Goal: Find specific page/section: Find specific page/section

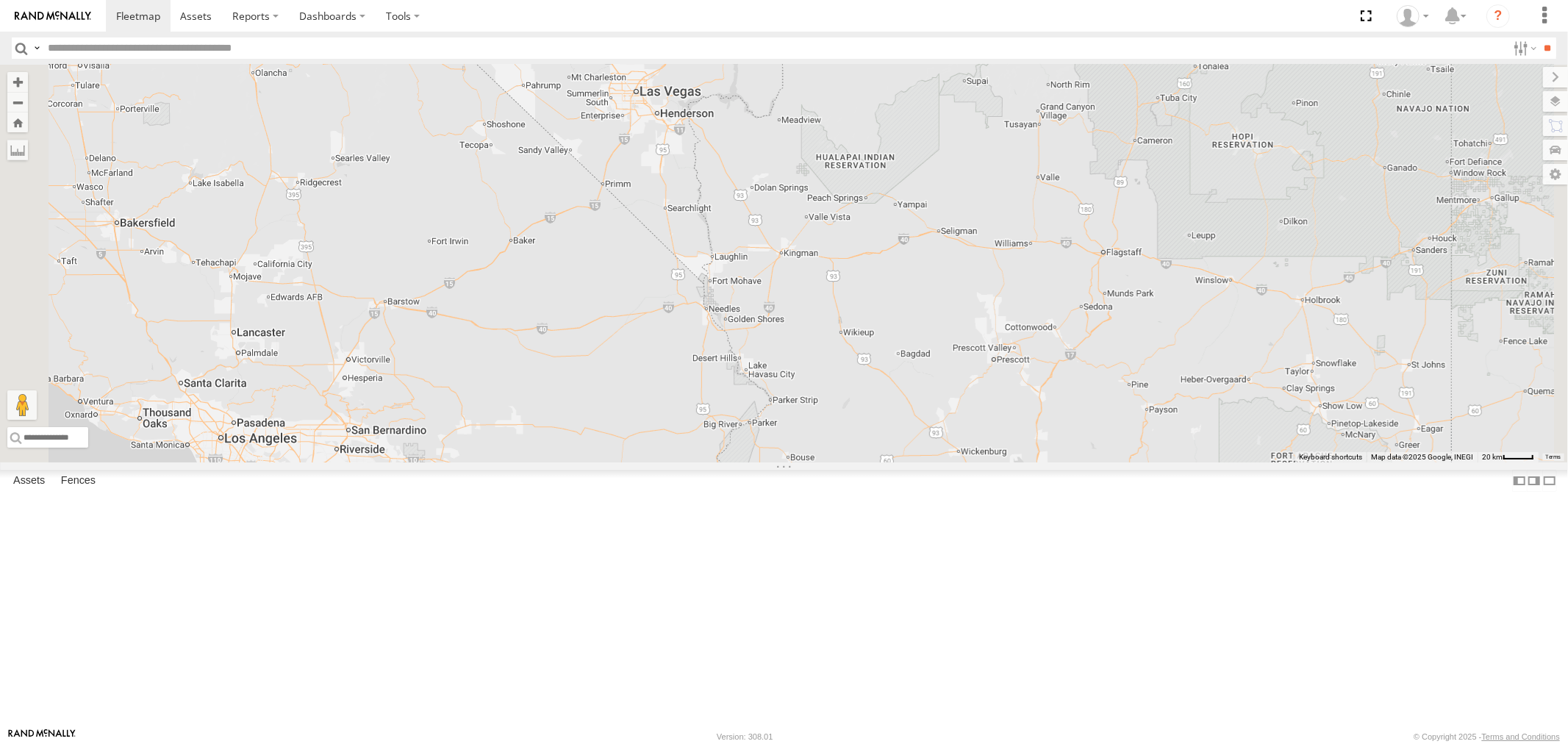
click at [0, 0] on div "P13 ([PERSON_NAME])" at bounding box center [0, 0] width 0 height 0
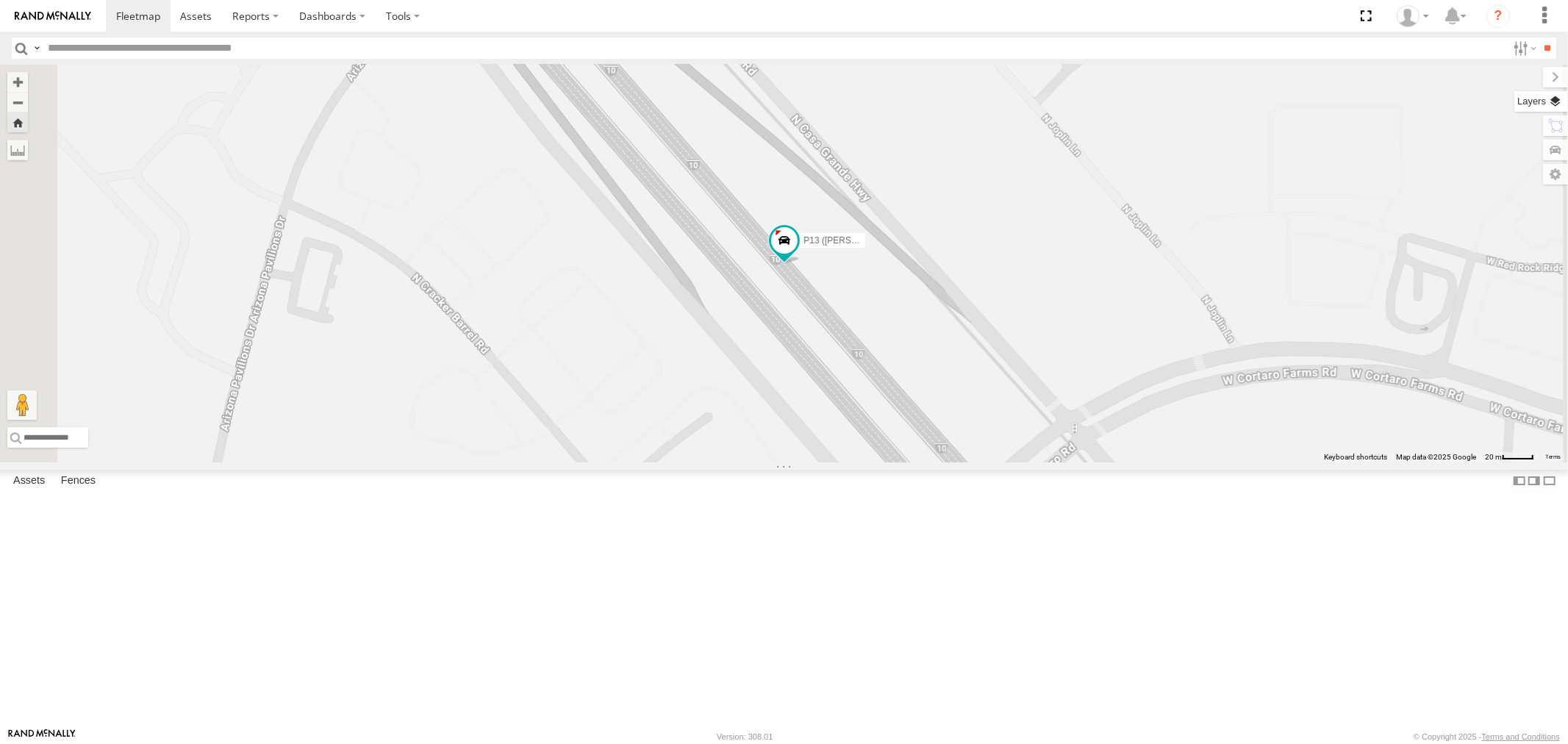
click at [1044, 97] on label at bounding box center [1541, 101] width 54 height 20
click at [0, 0] on span "Basemaps" at bounding box center [0, 0] width 0 height 0
click at [0, 0] on span "Satellite" at bounding box center [0, 0] width 0 height 0
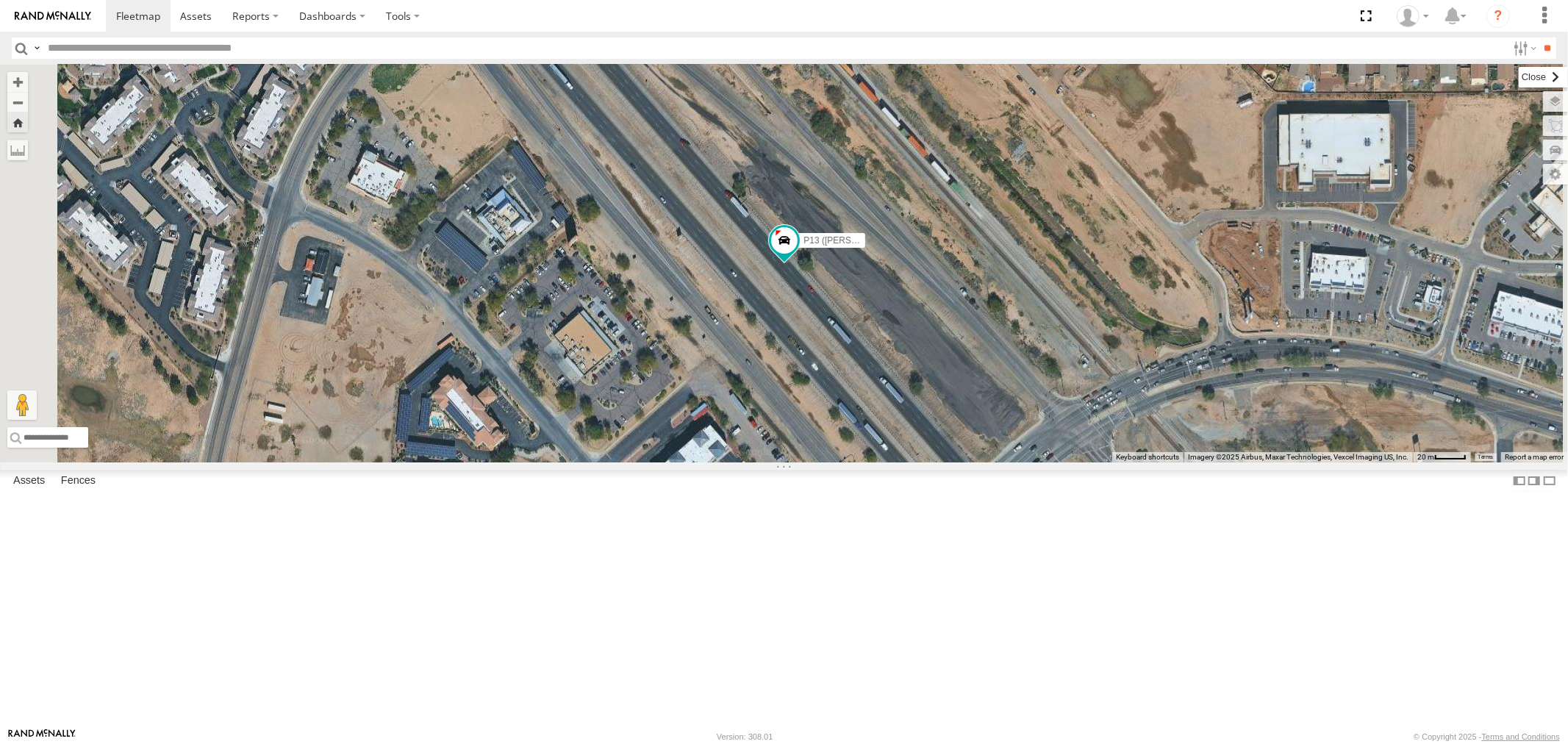
click at [1044, 68] on label at bounding box center [1543, 77] width 49 height 20
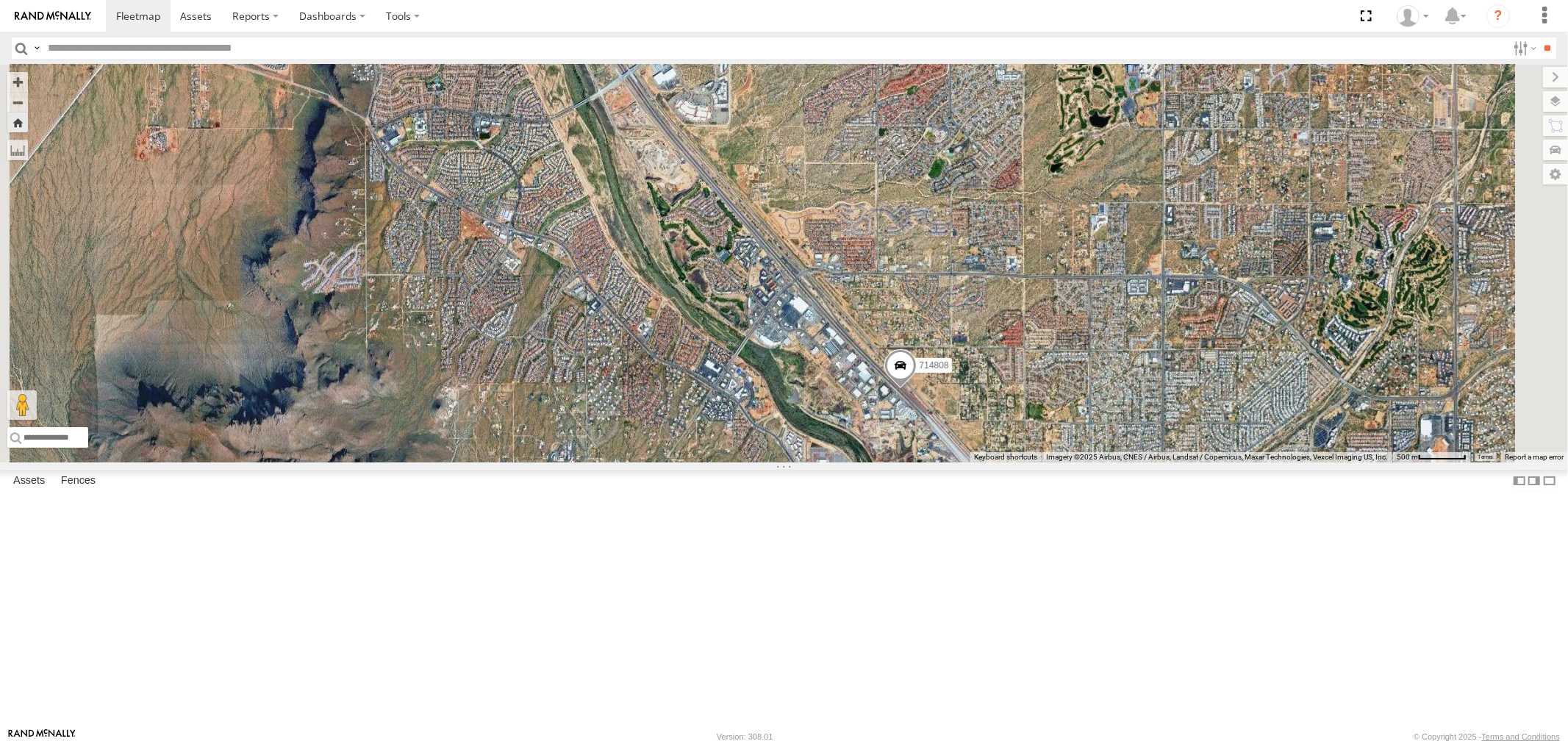
click at [0, 0] on div "P9 All Assets" at bounding box center [0, 0] width 0 height 0
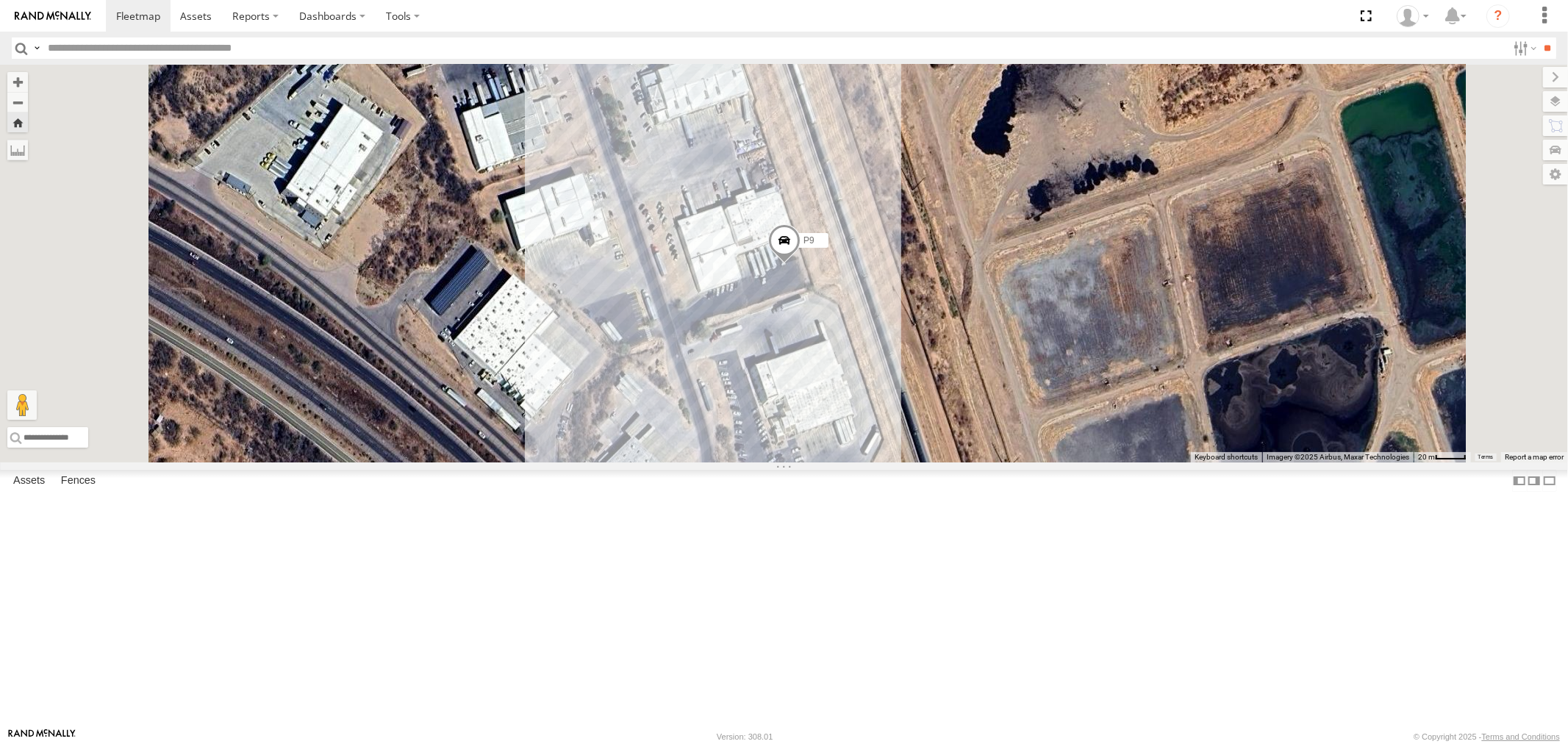
click at [0, 0] on div "P13 ([PERSON_NAME])" at bounding box center [0, 0] width 0 height 0
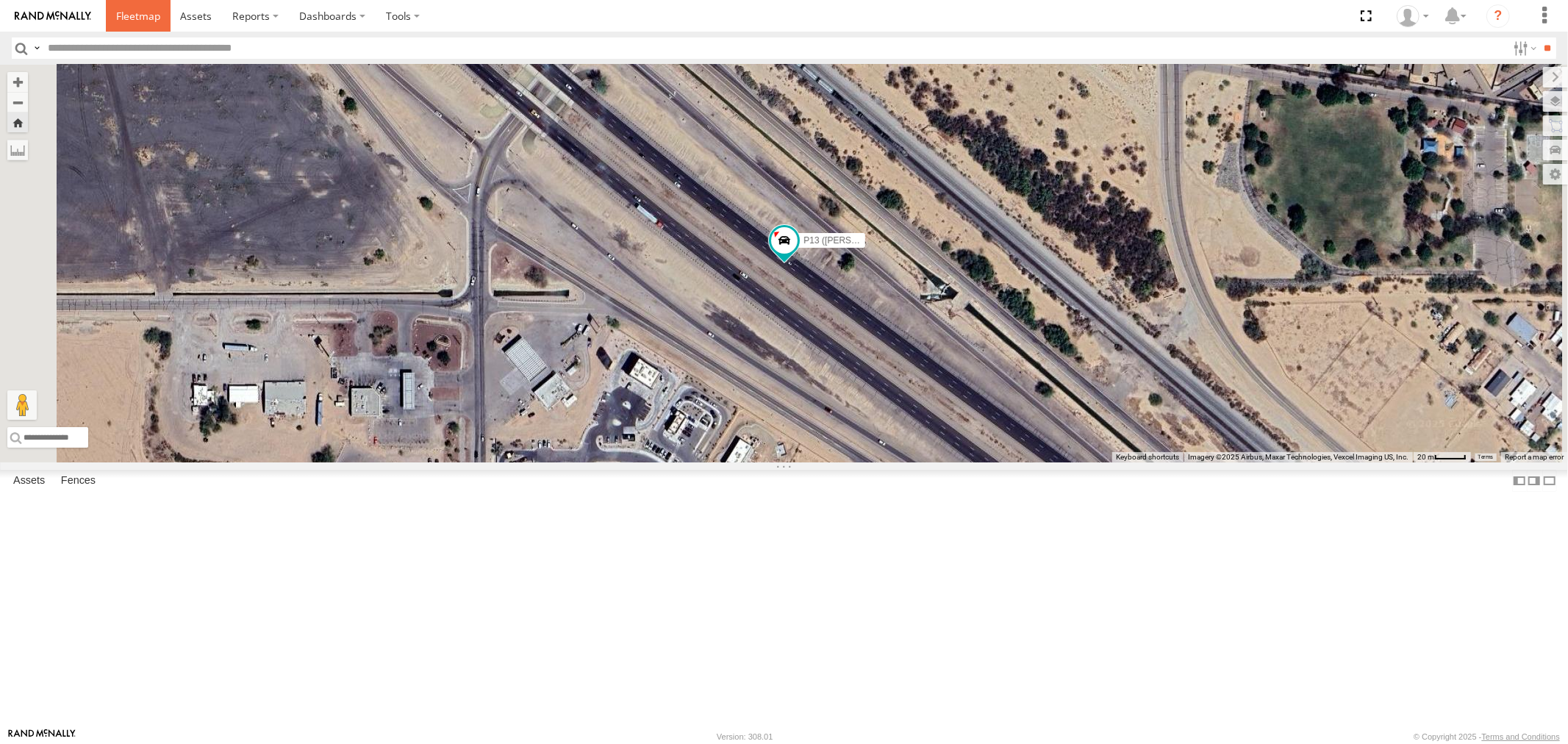
click at [136, 17] on span at bounding box center [138, 15] width 44 height 14
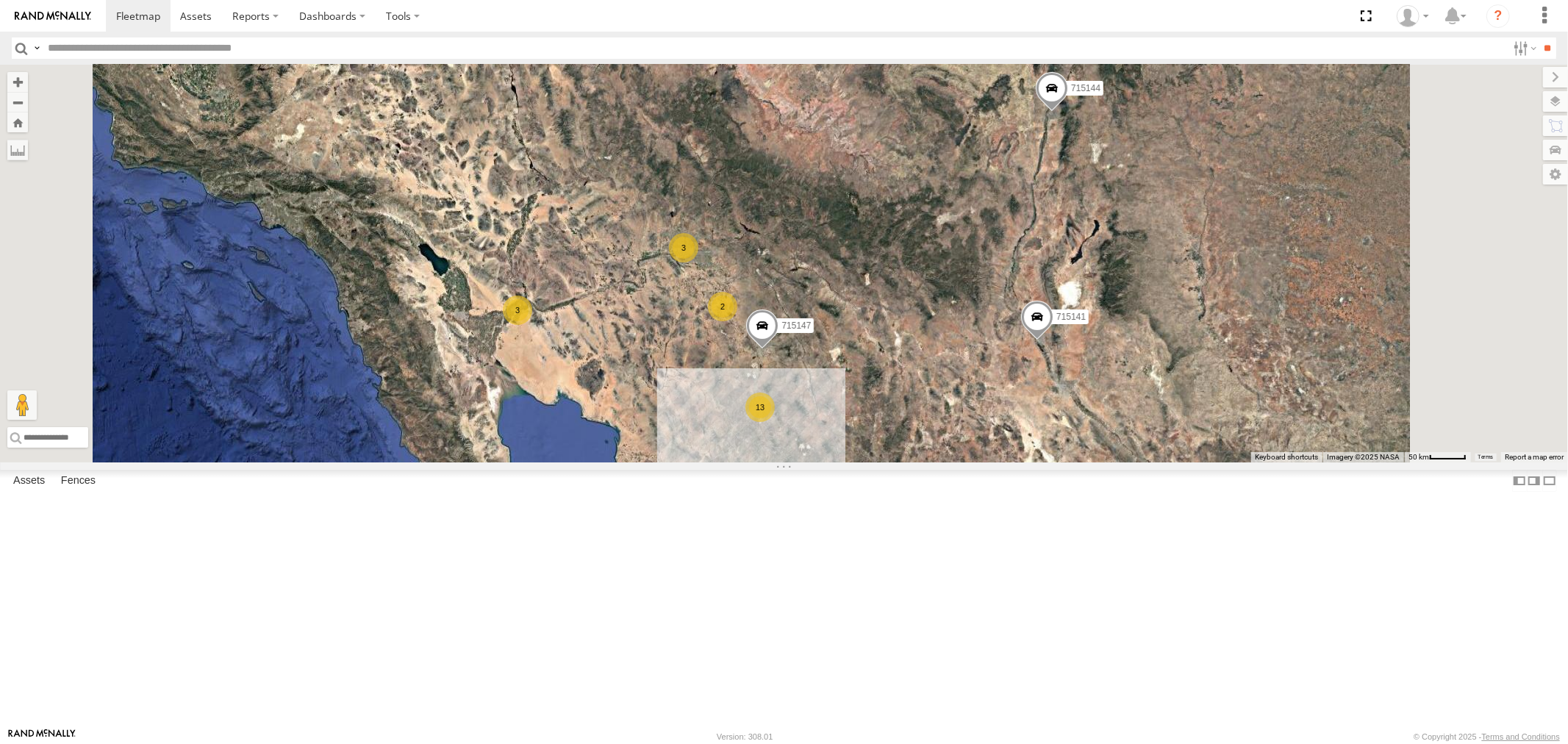
click at [0, 0] on div "P13 ([PERSON_NAME])" at bounding box center [0, 0] width 0 height 0
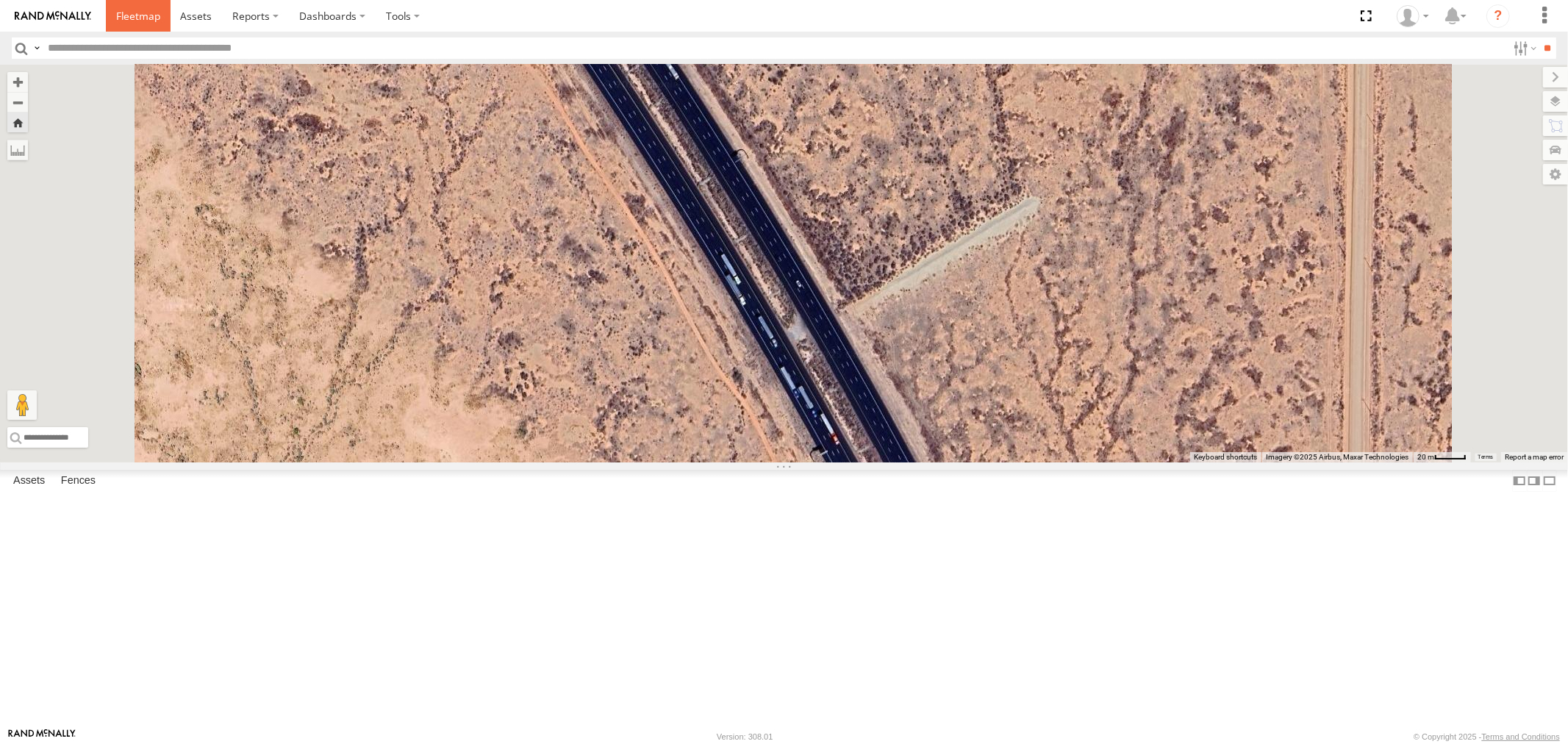
click at [137, 15] on span at bounding box center [138, 15] width 44 height 14
